Goal: Information Seeking & Learning: Learn about a topic

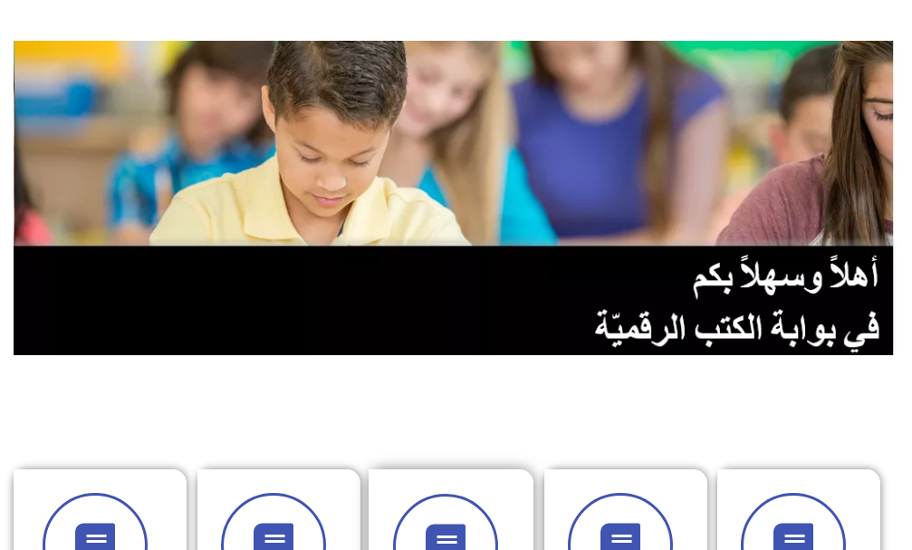
scroll to position [272, 0]
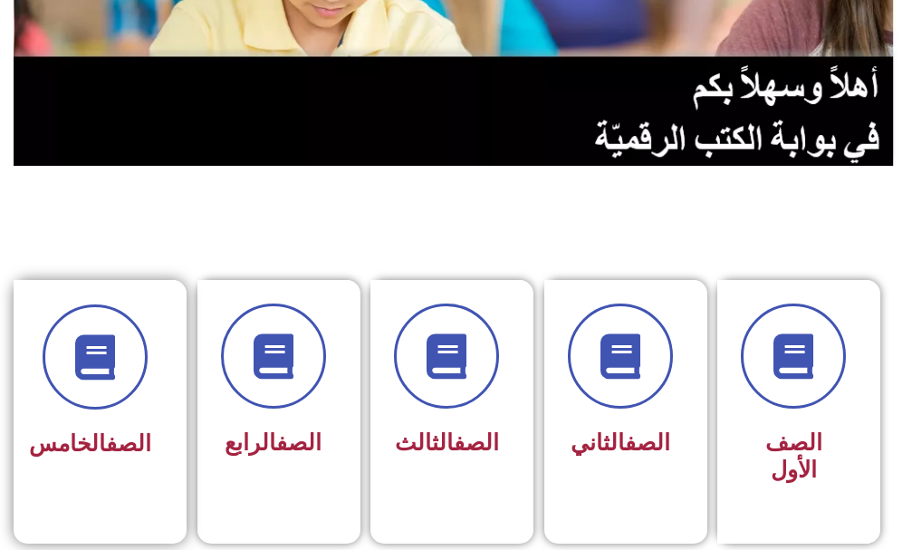
click at [77, 457] on span "الصف الخامس" at bounding box center [90, 443] width 122 height 26
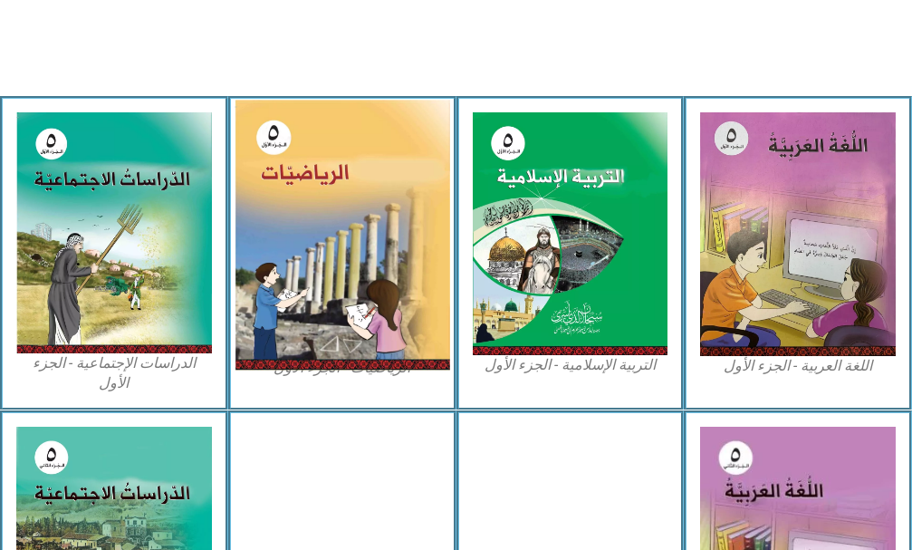
scroll to position [544, 0]
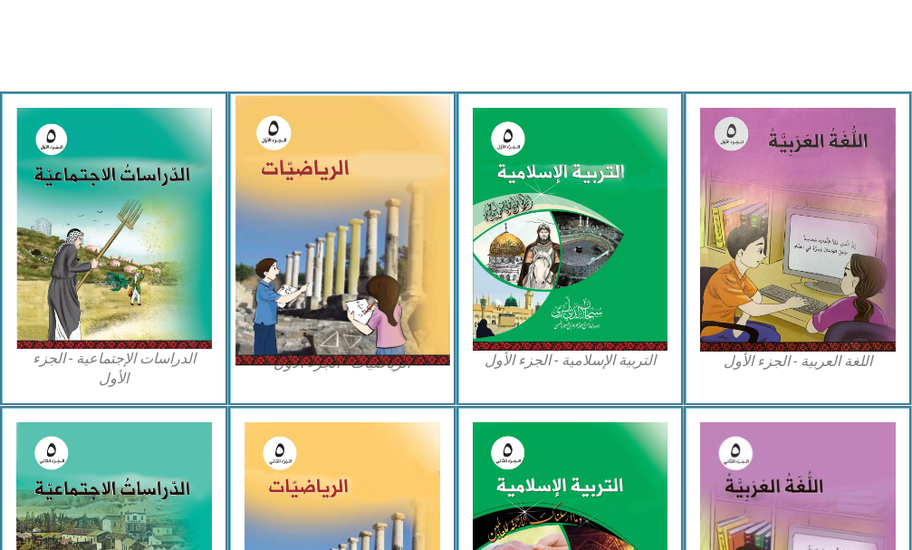
click at [361, 244] on img at bounding box center [342, 230] width 215 height 271
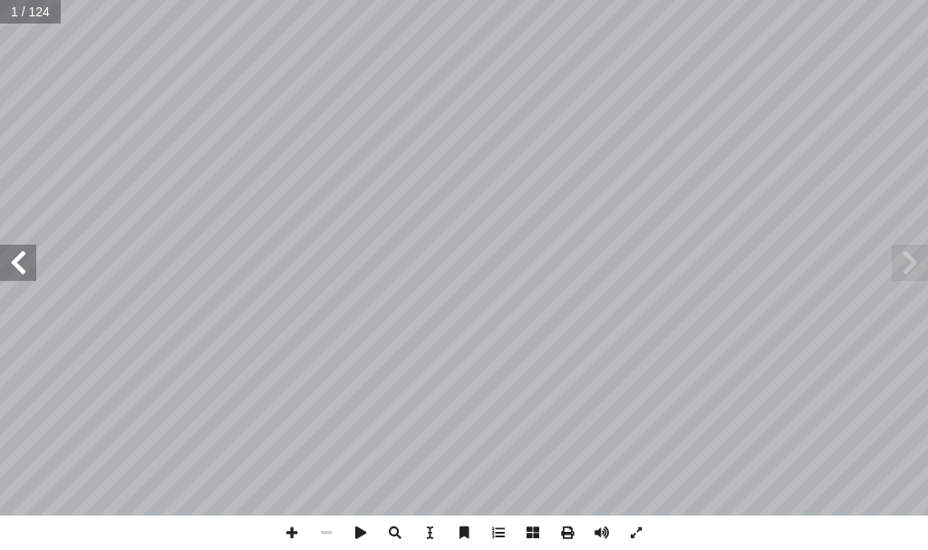
click at [5, 246] on span at bounding box center [18, 263] width 36 height 36
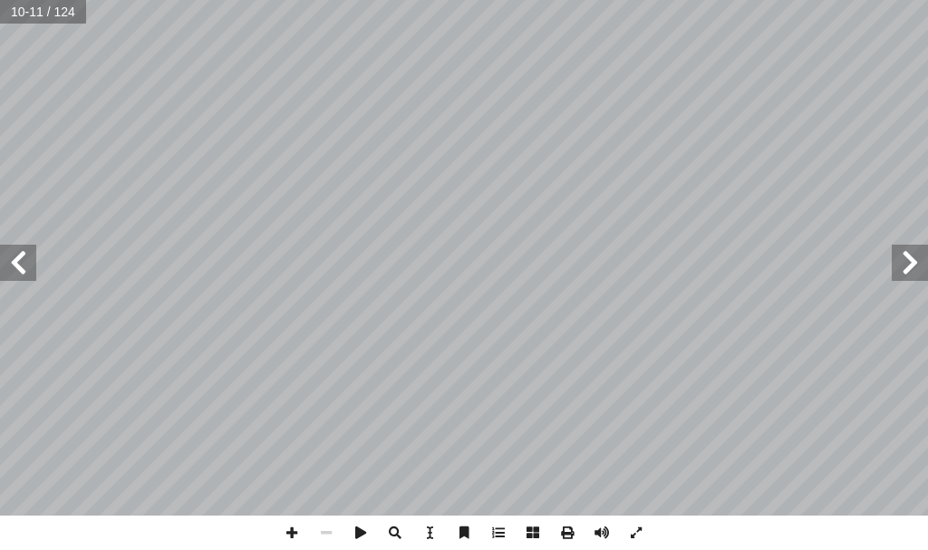
click at [5, 246] on span at bounding box center [18, 263] width 36 height 36
click at [286, 528] on span at bounding box center [291, 532] width 34 height 34
click at [0, 77] on html "الصفحة الرئيسية الصف الأول الصف الثاني الصف الثالث الصف الرابع الصف الخامس الصف…" at bounding box center [464, 38] width 928 height 77
drag, startPoint x: 329, startPoint y: 532, endPoint x: 410, endPoint y: 516, distance: 83.0
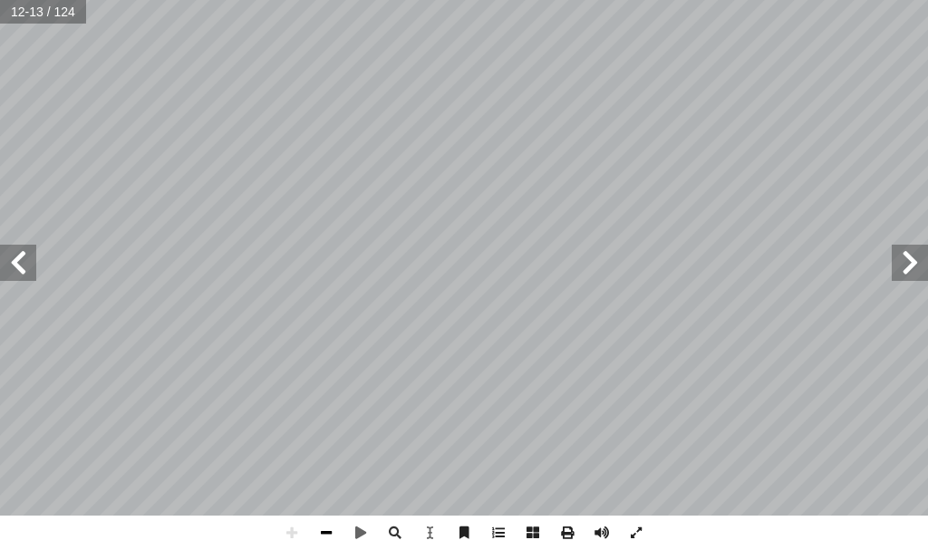
click at [330, 532] on span at bounding box center [326, 532] width 34 height 34
